Goal: Task Accomplishment & Management: Manage account settings

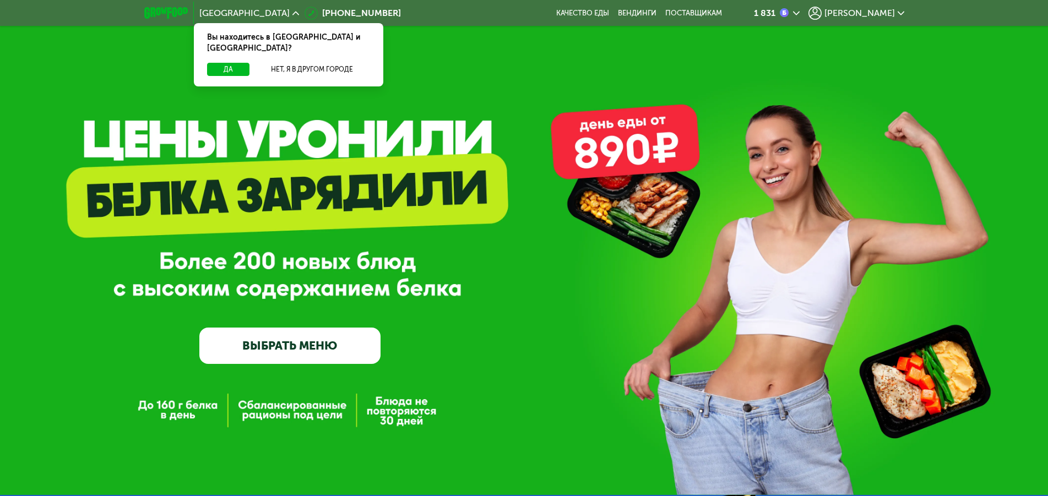
click at [877, 11] on span "[PERSON_NAME]" at bounding box center [859, 13] width 70 height 9
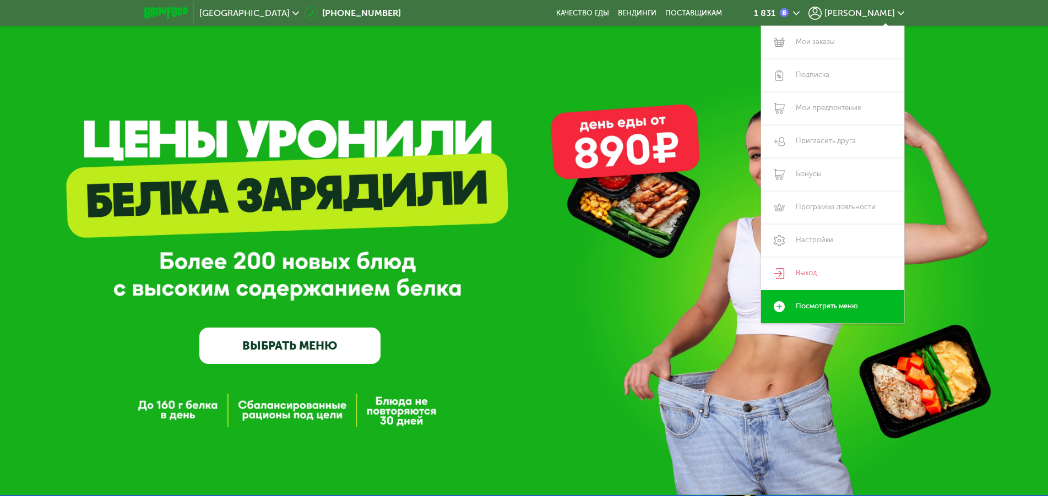
click at [877, 11] on span "[PERSON_NAME]" at bounding box center [859, 13] width 70 height 9
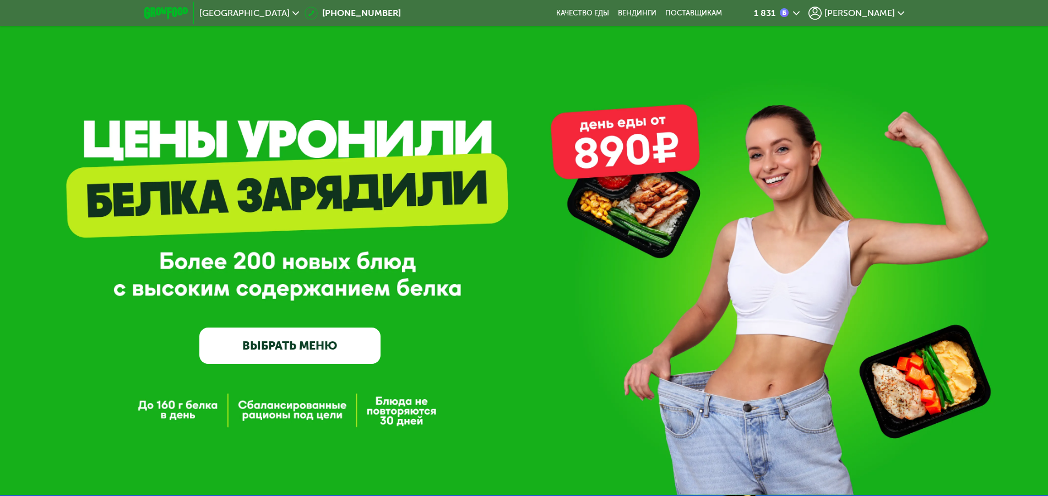
click at [871, 12] on span "[PERSON_NAME]" at bounding box center [859, 13] width 70 height 9
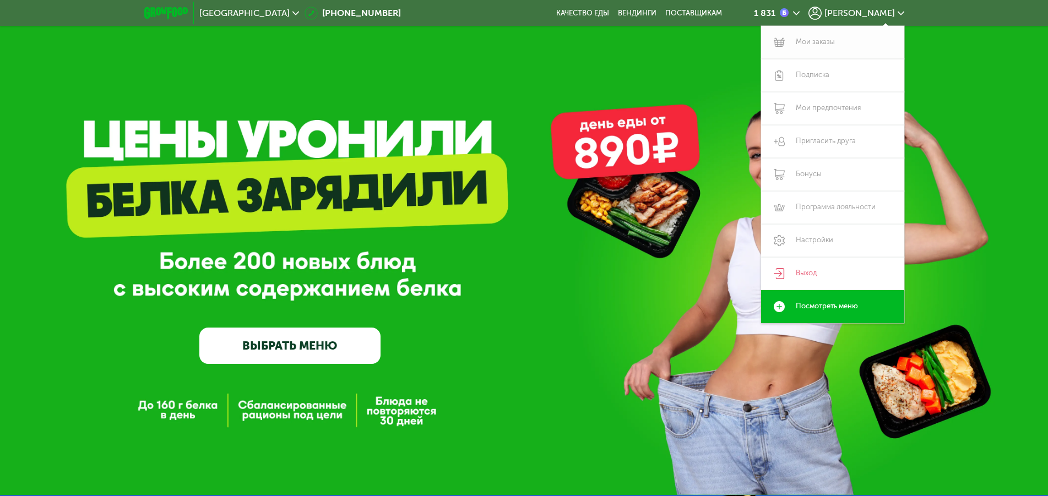
click at [823, 43] on link "Мои заказы" at bounding box center [832, 42] width 143 height 33
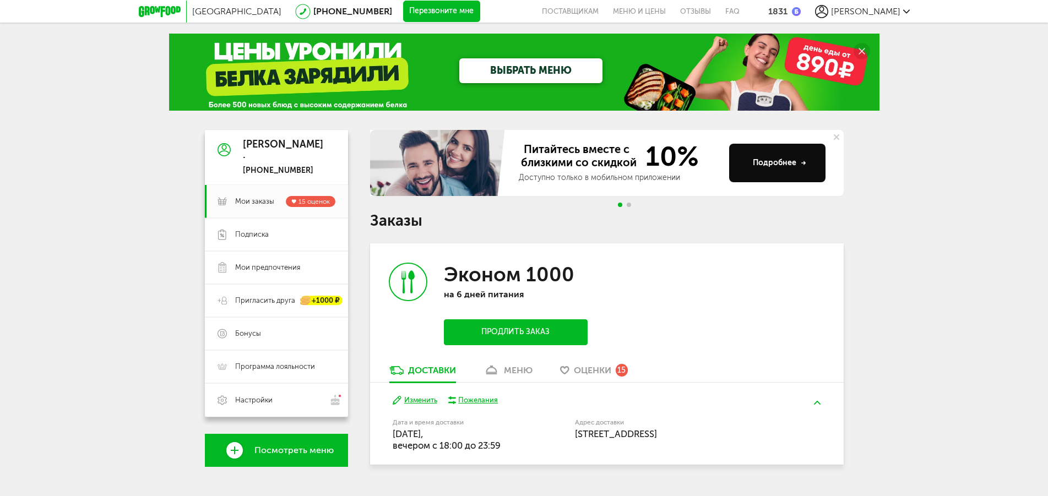
scroll to position [25, 0]
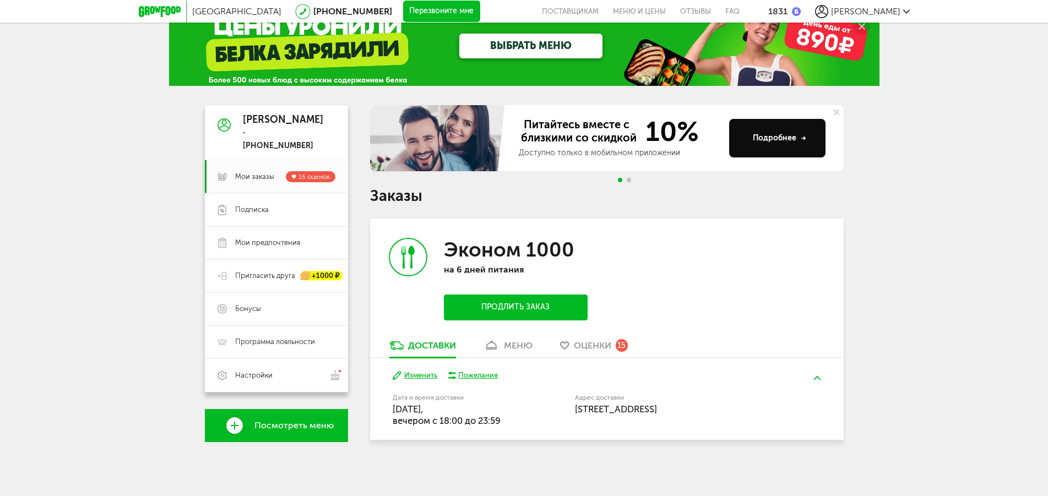
click at [426, 378] on button "Изменить" at bounding box center [414, 375] width 45 height 10
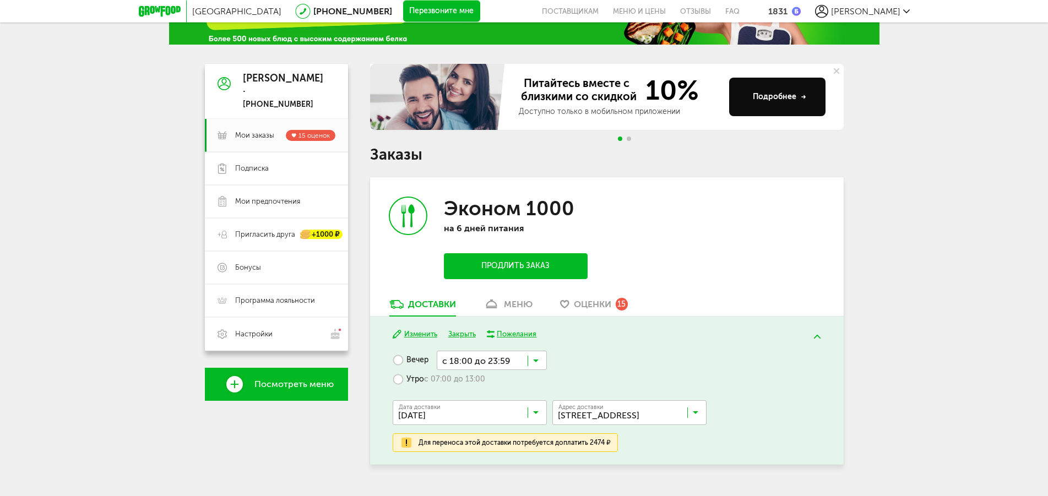
scroll to position [91, 0]
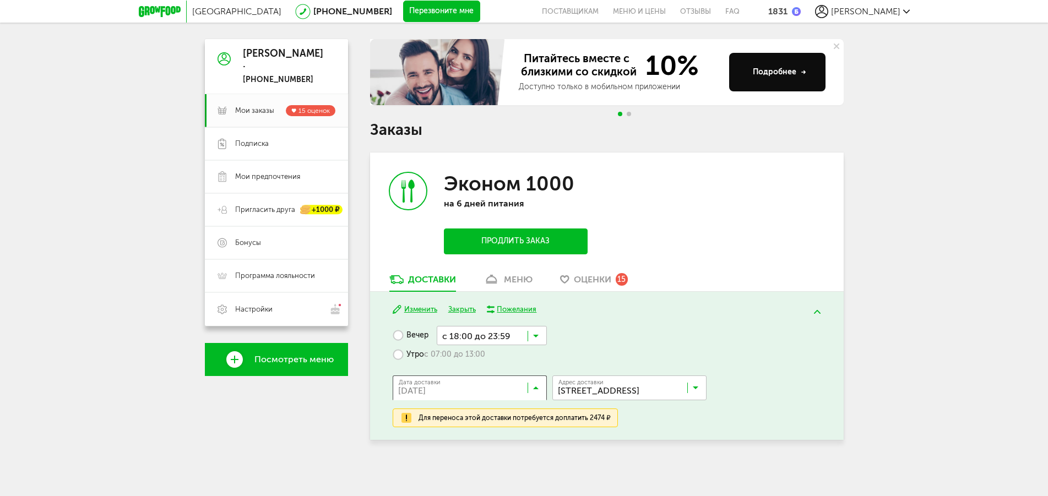
click at [470, 390] on input "Search for option" at bounding box center [472, 390] width 154 height 19
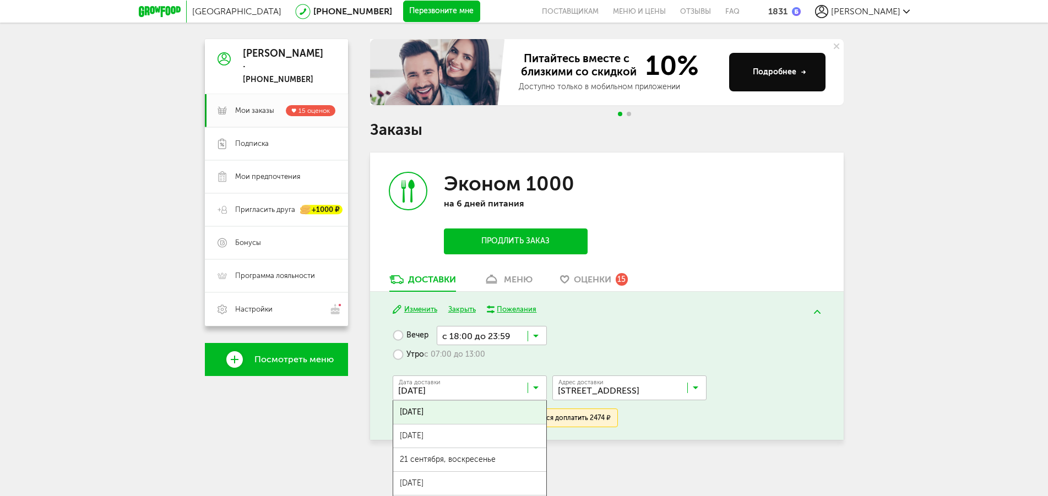
click at [468, 365] on div "Дата доставки 18 сентября, четверг Загрузка... 18 сентября, четверг 20 сентября…" at bounding box center [606, 386] width 428 height 44
click at [449, 391] on input "Search for option" at bounding box center [472, 390] width 154 height 19
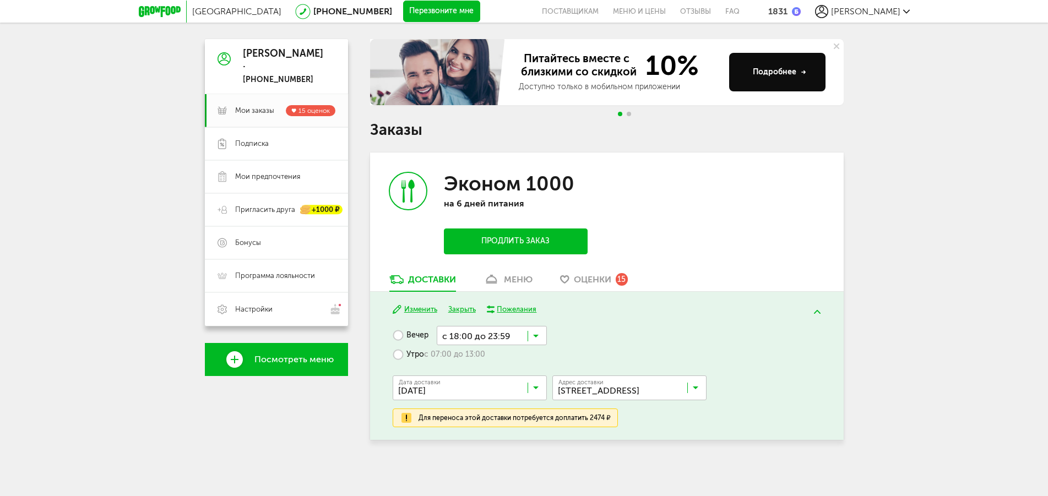
click at [466, 334] on input "Search for option" at bounding box center [492, 335] width 110 height 19
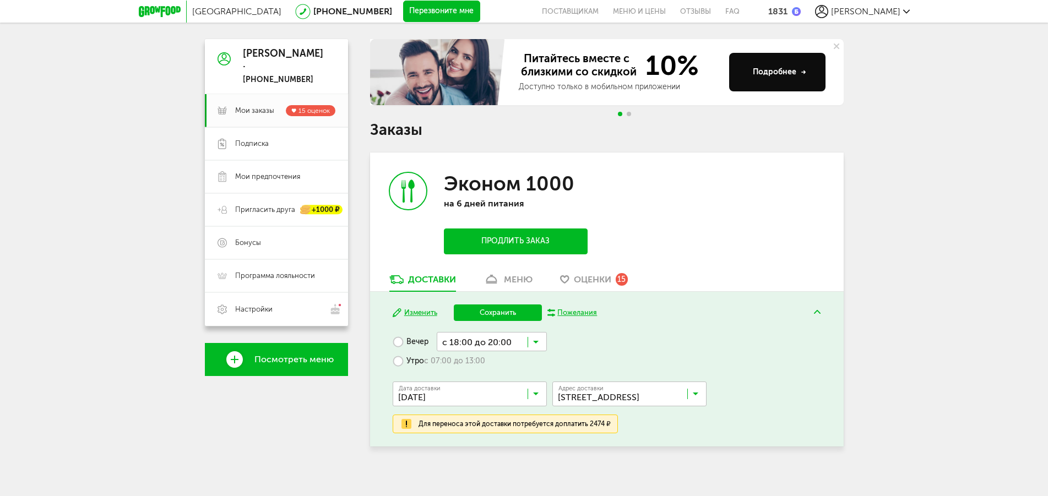
click at [498, 397] on span "с 18:00 до 20:00" at bounding box center [491, 406] width 109 height 23
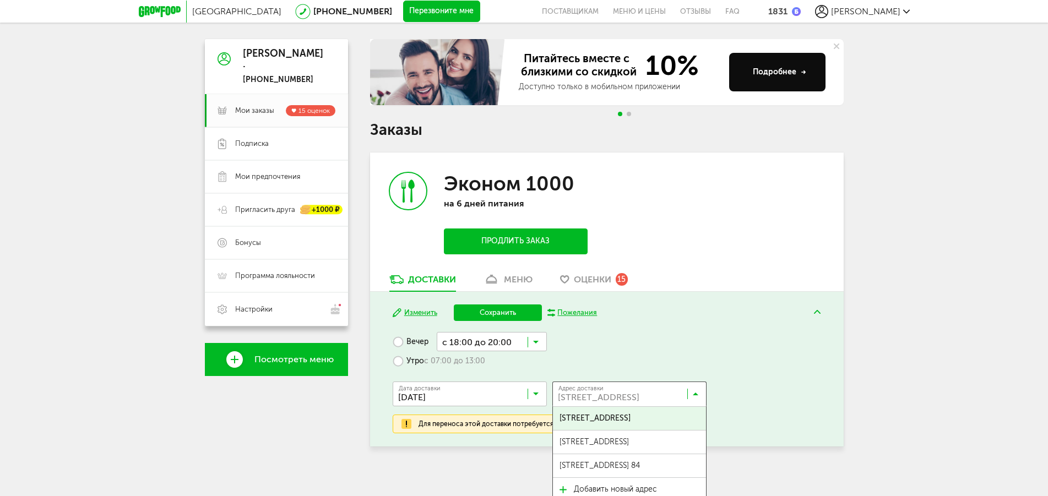
click at [601, 399] on input "Search for option" at bounding box center [632, 396] width 154 height 19
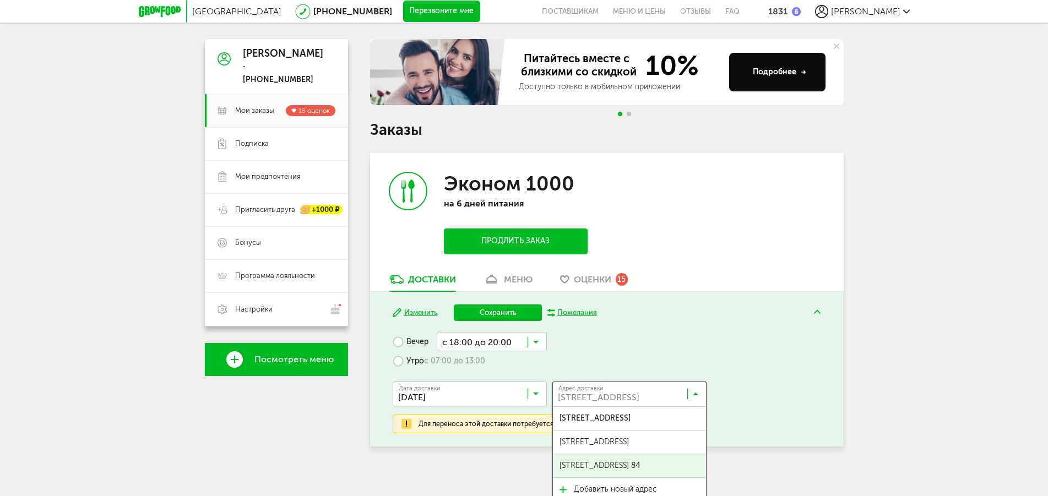
click at [624, 463] on span "[STREET_ADDRESS] 84" at bounding box center [599, 465] width 80 height 23
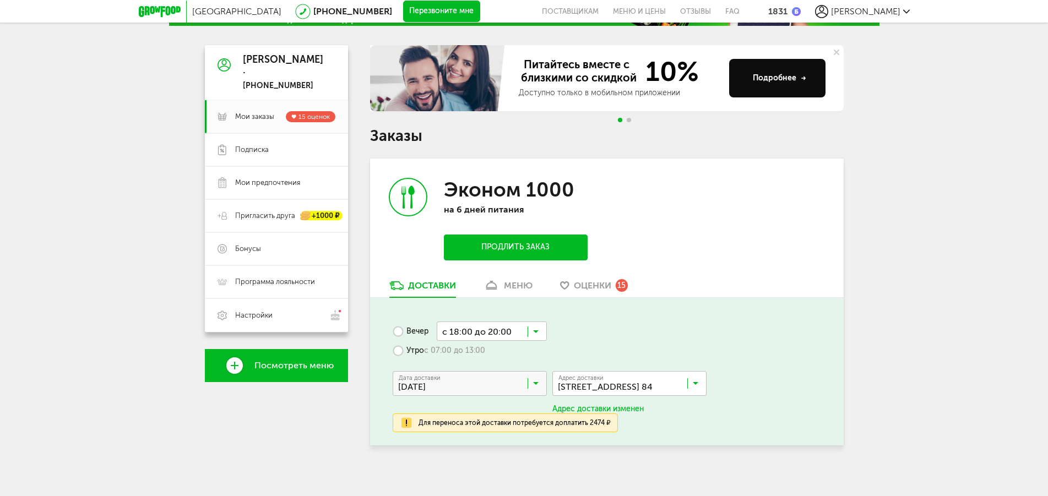
scroll to position [81, 0]
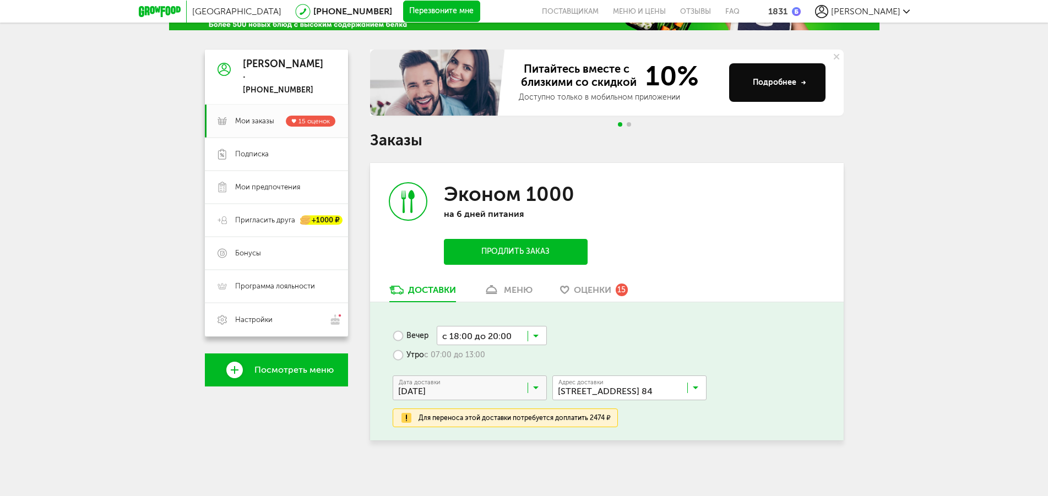
click at [399, 416] on div "Для переноса этой доставки потребуется доплатить 2474 ₽" at bounding box center [504, 417] width 225 height 19
click at [410, 417] on img at bounding box center [406, 417] width 13 height 13
click at [396, 358] on label "Утро с 07:00 до 13:00" at bounding box center [438, 354] width 92 height 19
click at [628, 325] on div "Вечер с 18:00 до 23:59 Утро с 07:00 до 13:00 Загрузка... Дата доставки 19 сентя…" at bounding box center [606, 371] width 473 height 138
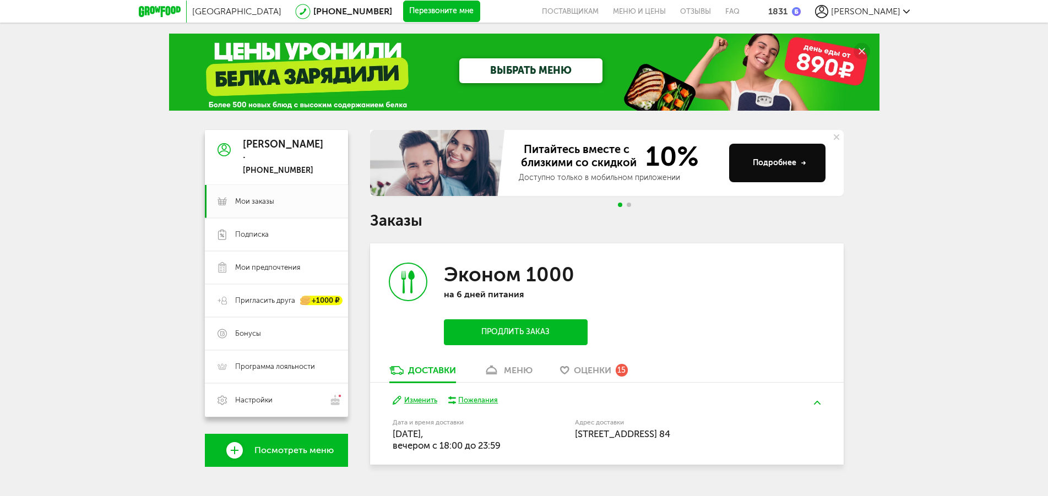
click at [422, 401] on button "Изменить" at bounding box center [414, 400] width 45 height 10
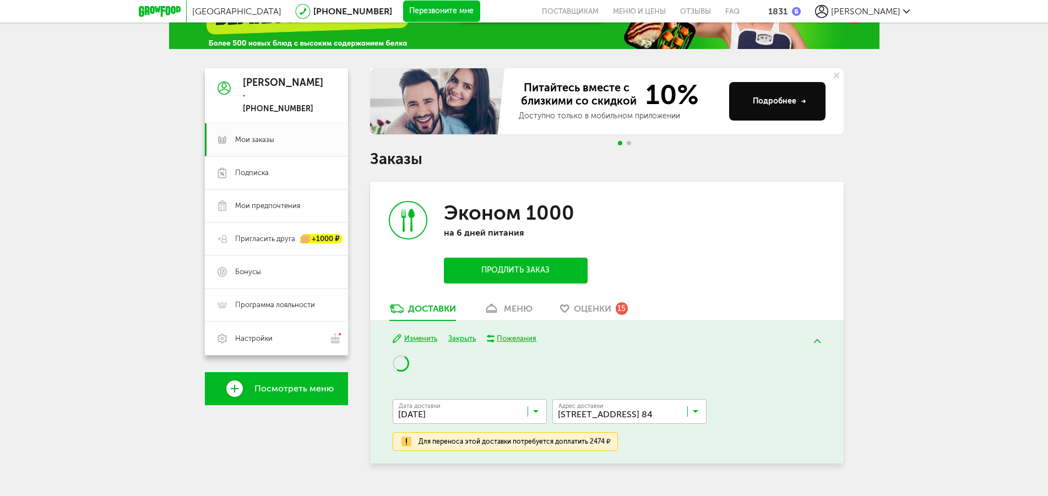
scroll to position [85, 0]
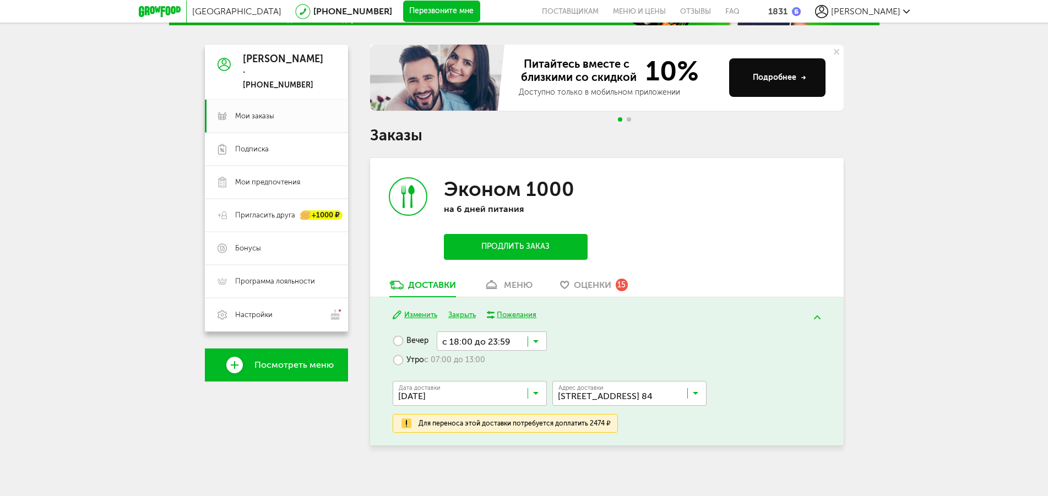
click at [494, 340] on input "Search for option" at bounding box center [492, 340] width 110 height 19
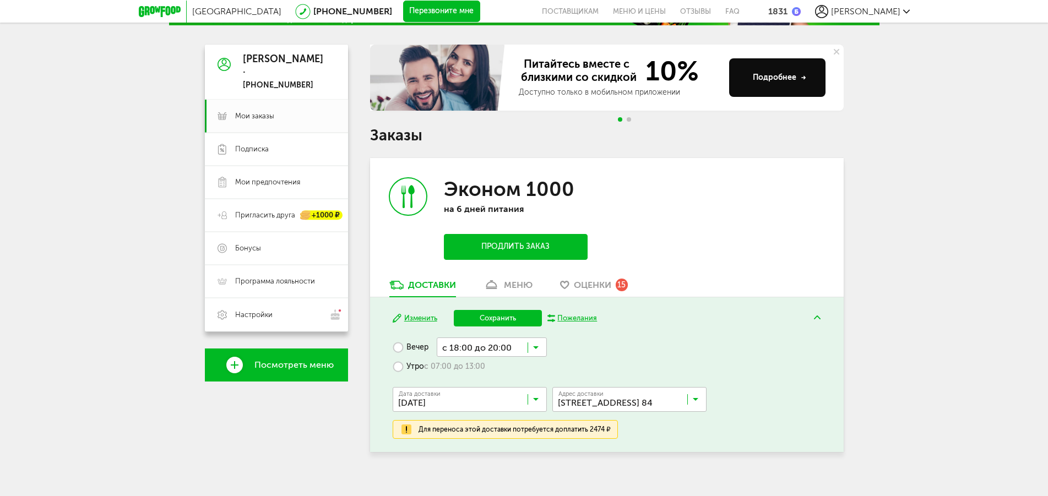
click at [497, 403] on span "с 18:00 до 20:00" at bounding box center [491, 412] width 109 height 23
click at [641, 353] on div "Вечер с 18:00 до 20:00 Загрузка... Утро с 07:00 до 13:00 Дата доставки [DATE] З…" at bounding box center [606, 387] width 428 height 101
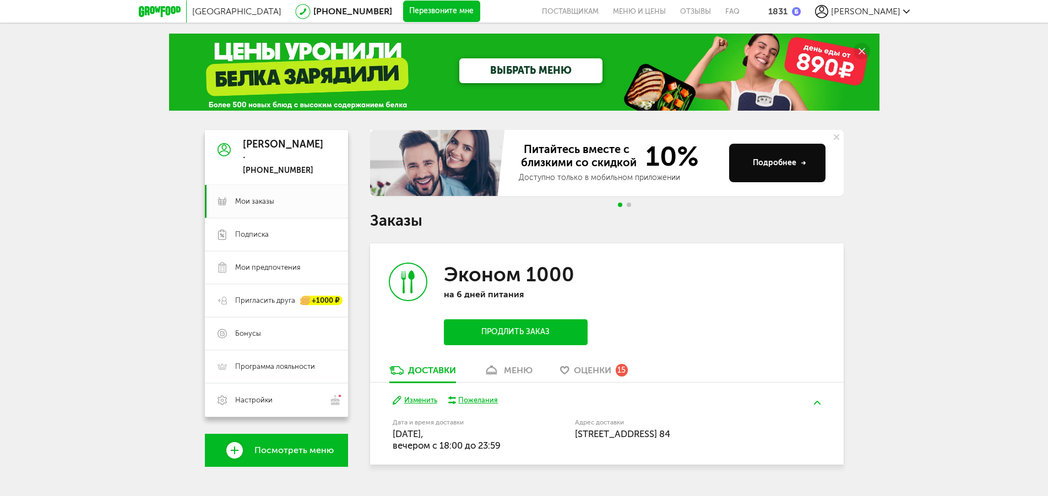
click at [599, 369] on span "Оценки" at bounding box center [592, 370] width 37 height 10
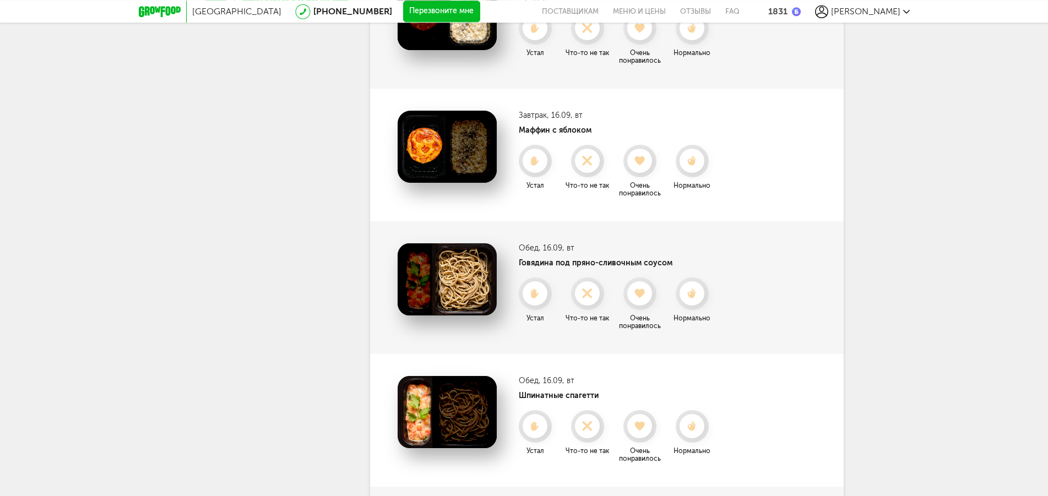
scroll to position [505, 0]
